Goal: Information Seeking & Learning: Learn about a topic

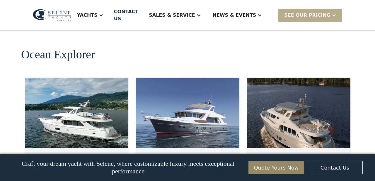
scroll to position [1090, 0]
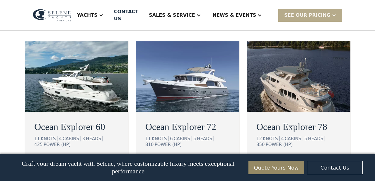
click at [281, 159] on div "view details" at bounding box center [280, 162] width 33 height 7
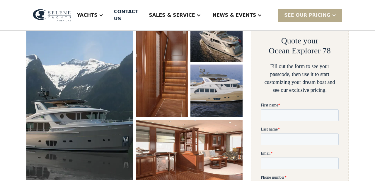
click at [101, 116] on img "open lightbox" at bounding box center [79, 94] width 107 height 170
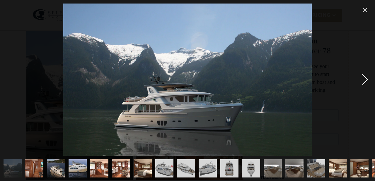
click at [365, 79] on div "next image" at bounding box center [365, 80] width 20 height 152
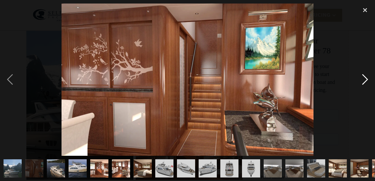
click at [367, 79] on div "next image" at bounding box center [365, 80] width 20 height 152
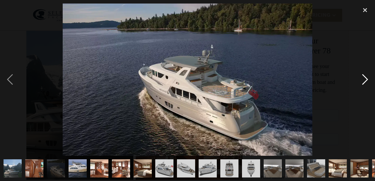
click at [367, 79] on div "next image" at bounding box center [365, 80] width 20 height 152
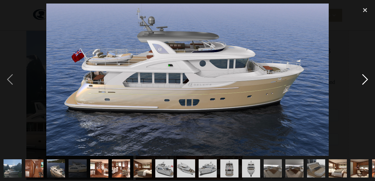
click at [367, 79] on div "next image" at bounding box center [365, 80] width 20 height 152
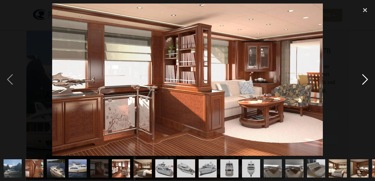
click at [367, 80] on div "next image" at bounding box center [365, 80] width 20 height 152
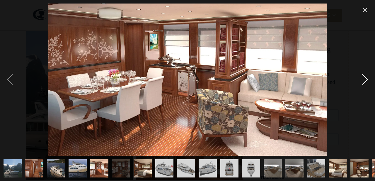
click at [367, 80] on div "next image" at bounding box center [365, 80] width 20 height 152
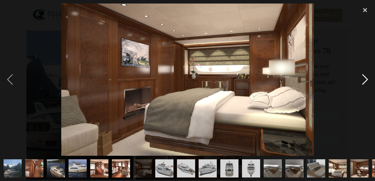
click at [367, 81] on div "next image" at bounding box center [365, 80] width 20 height 152
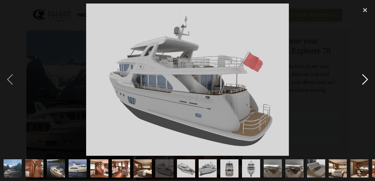
click at [367, 81] on div "next image" at bounding box center [365, 80] width 20 height 152
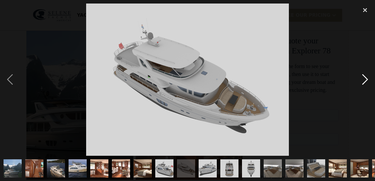
click at [367, 81] on div "next image" at bounding box center [365, 80] width 20 height 152
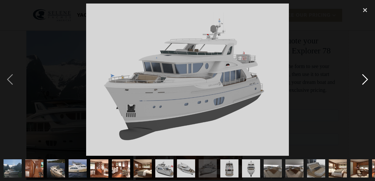
click at [367, 81] on div "next image" at bounding box center [365, 80] width 20 height 152
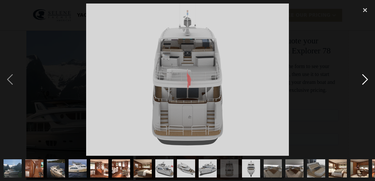
click at [367, 81] on div "next image" at bounding box center [365, 80] width 20 height 152
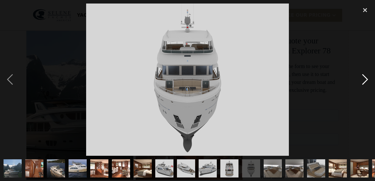
click at [367, 81] on div "next image" at bounding box center [365, 80] width 20 height 152
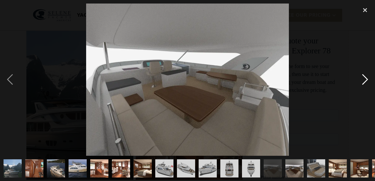
click at [367, 81] on div "next image" at bounding box center [365, 80] width 20 height 152
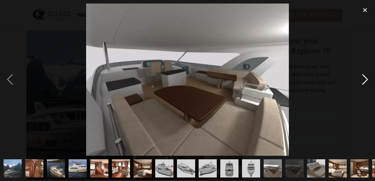
click at [367, 81] on div "next image" at bounding box center [365, 80] width 20 height 152
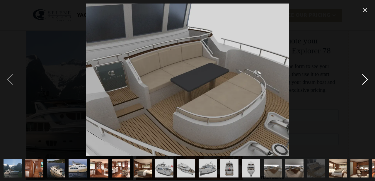
click at [367, 81] on div "next image" at bounding box center [365, 80] width 20 height 152
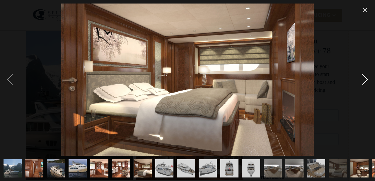
click at [367, 81] on div "next image" at bounding box center [365, 80] width 20 height 152
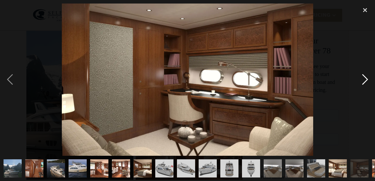
click at [367, 81] on div "next image" at bounding box center [365, 80] width 20 height 152
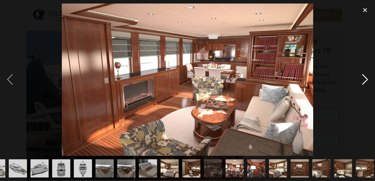
scroll to position [0, 171]
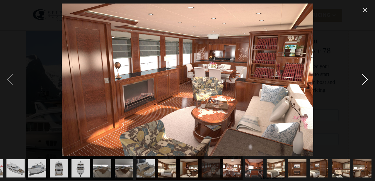
click at [366, 79] on div "next image" at bounding box center [365, 80] width 20 height 152
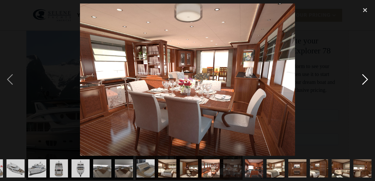
click at [366, 79] on div "next image" at bounding box center [365, 80] width 20 height 152
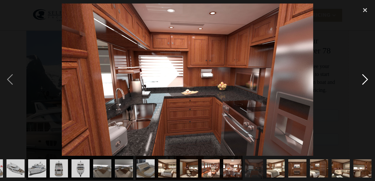
click at [365, 80] on div "next image" at bounding box center [365, 80] width 20 height 152
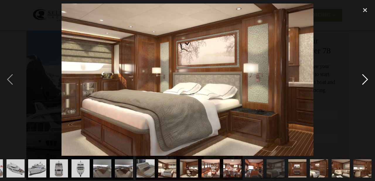
click at [365, 80] on div "next image" at bounding box center [365, 80] width 20 height 152
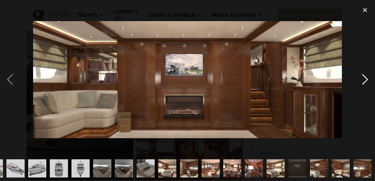
click at [365, 80] on div "next image" at bounding box center [365, 80] width 20 height 152
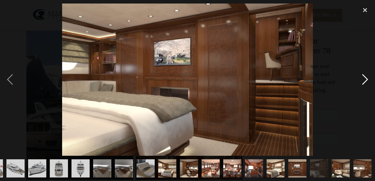
click at [365, 80] on div "next image" at bounding box center [365, 80] width 20 height 152
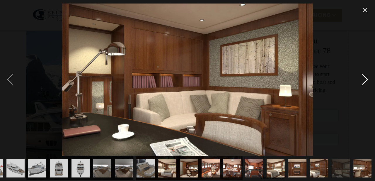
click at [365, 80] on div "next image" at bounding box center [365, 80] width 20 height 152
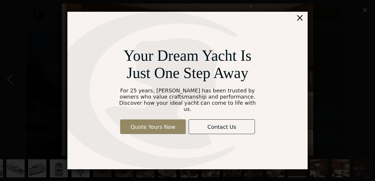
click at [303, 20] on div "×" at bounding box center [300, 18] width 9 height 12
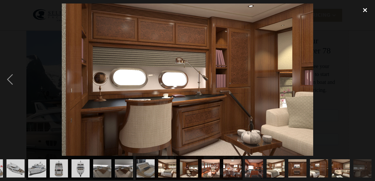
click at [366, 8] on div "close lightbox" at bounding box center [365, 10] width 20 height 13
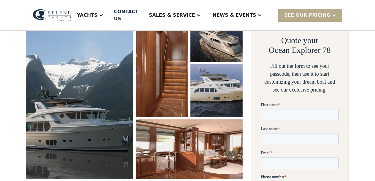
scroll to position [0, 0]
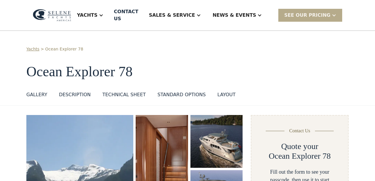
click at [287, 54] on div "Yachts > Ocean Explorer 78 Ocean Explorer 78 GALLERY GALLERY VIRTUAL TOUR DESCR…" at bounding box center [187, 73] width 322 height 55
click at [219, 91] on div "layout" at bounding box center [227, 94] width 18 height 7
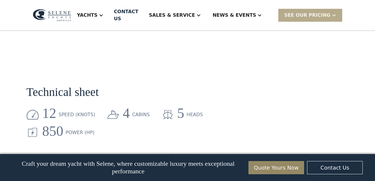
scroll to position [402, 0]
